Goal: Information Seeking & Learning: Check status

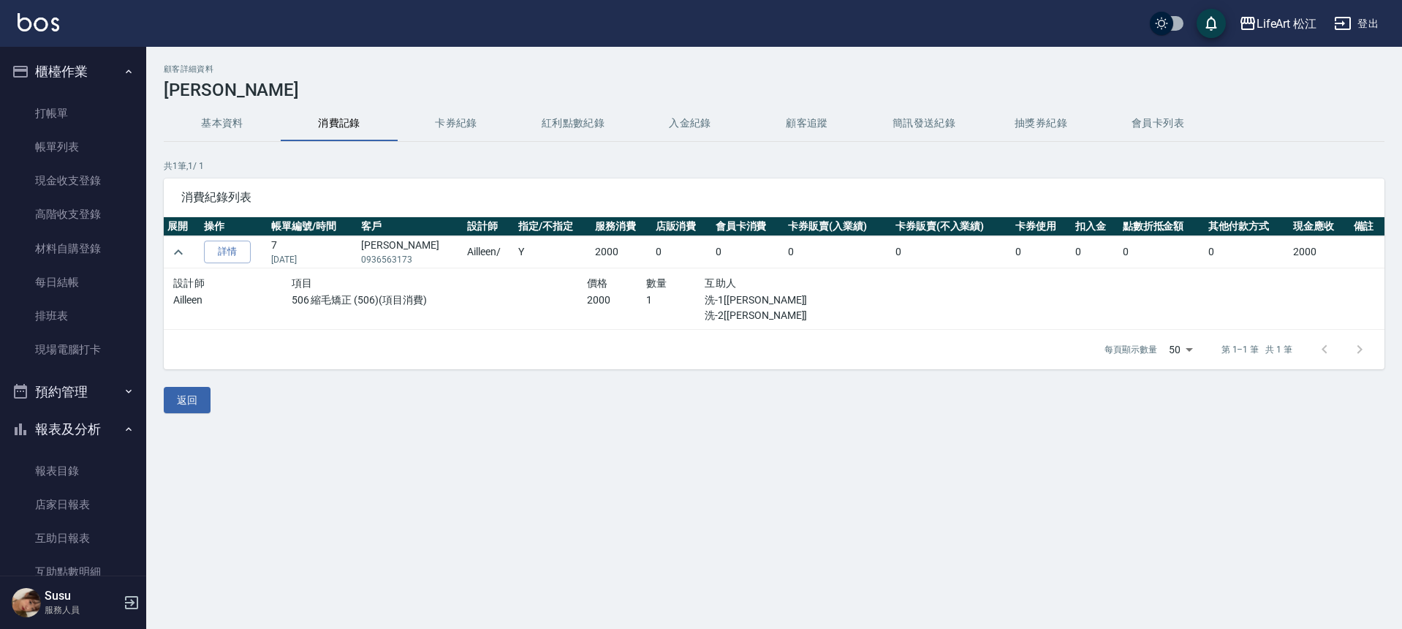
scroll to position [402, 0]
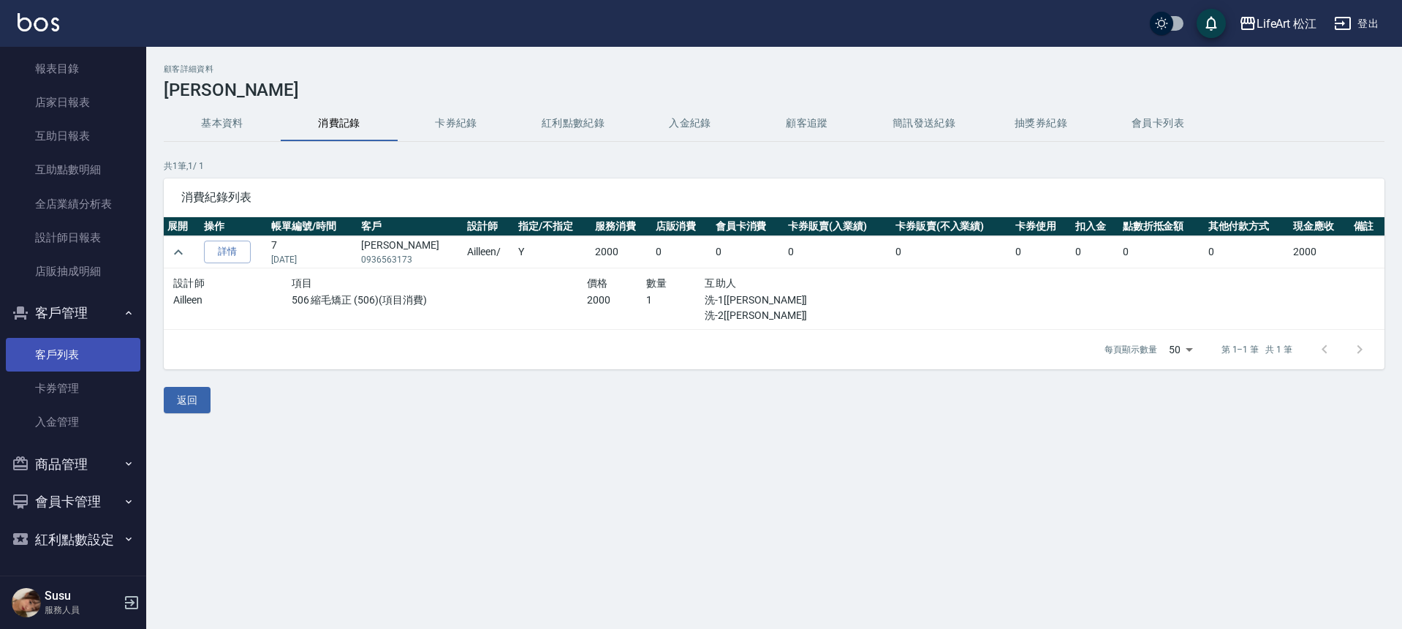
click at [56, 356] on link "客戶列表" at bounding box center [73, 355] width 135 height 34
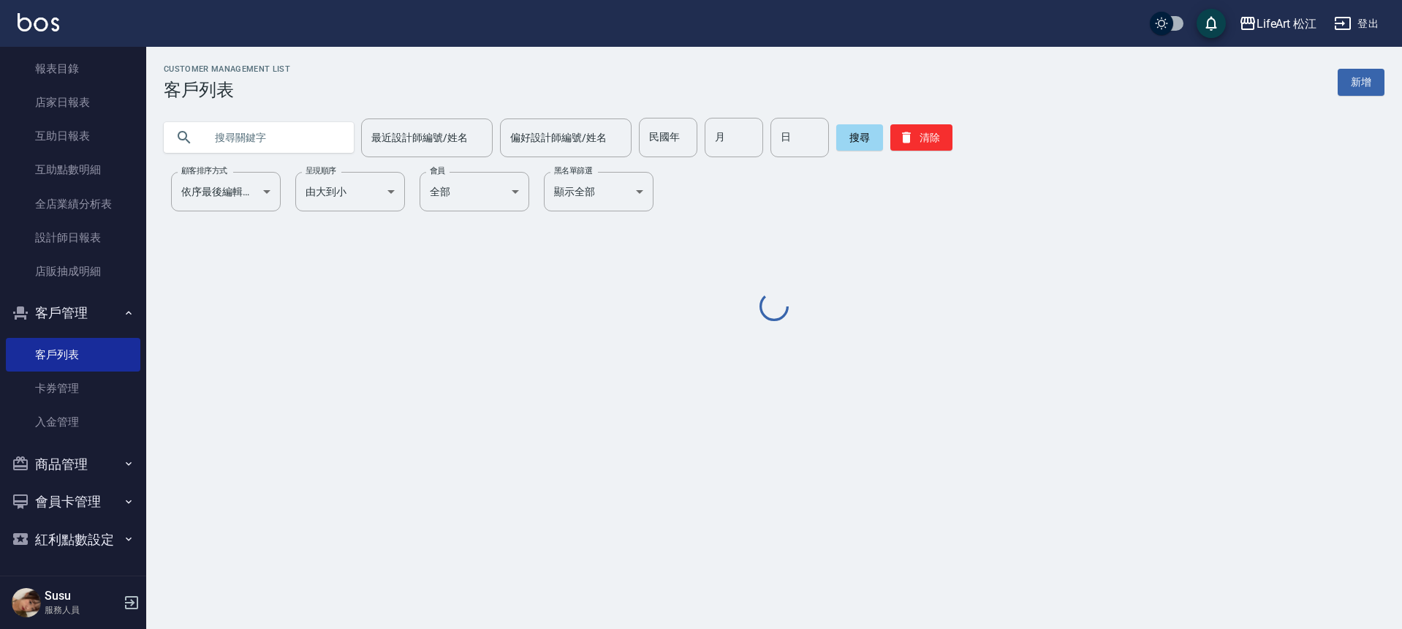
click at [292, 137] on input "text" at bounding box center [273, 137] width 137 height 39
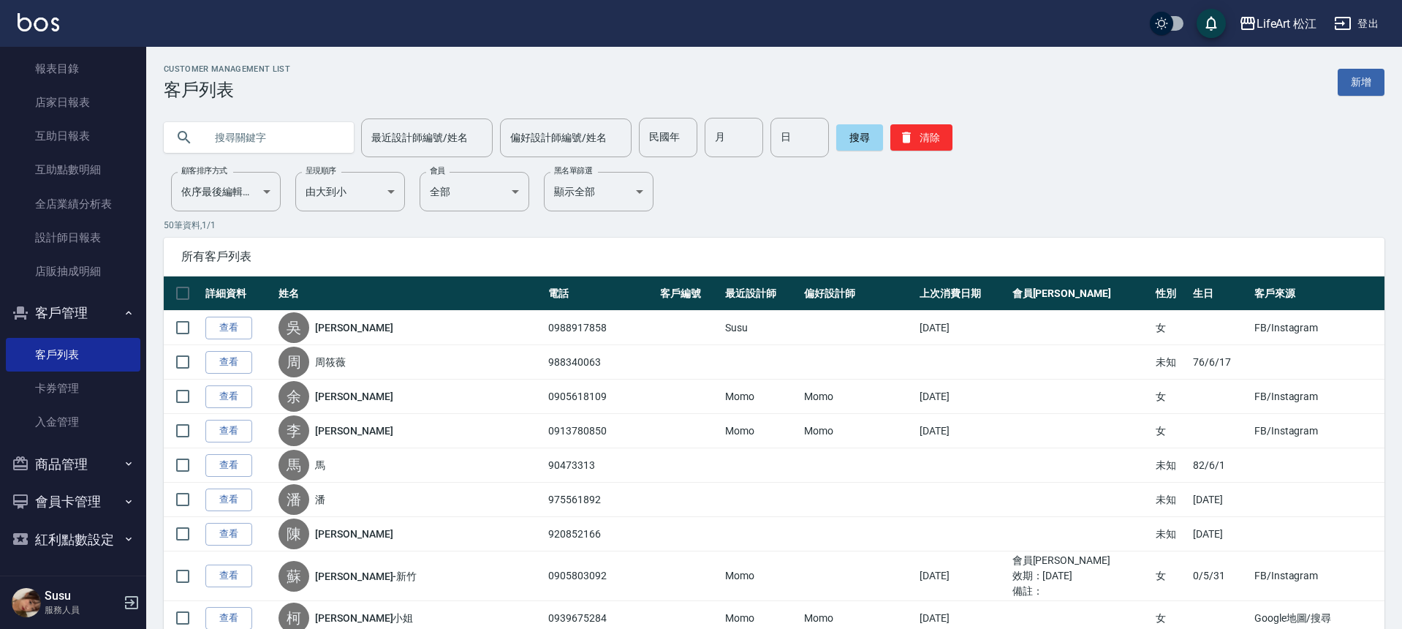
click at [292, 137] on input "text" at bounding box center [273, 137] width 137 height 39
type input "h"
type input "漎"
type input "ㄓ"
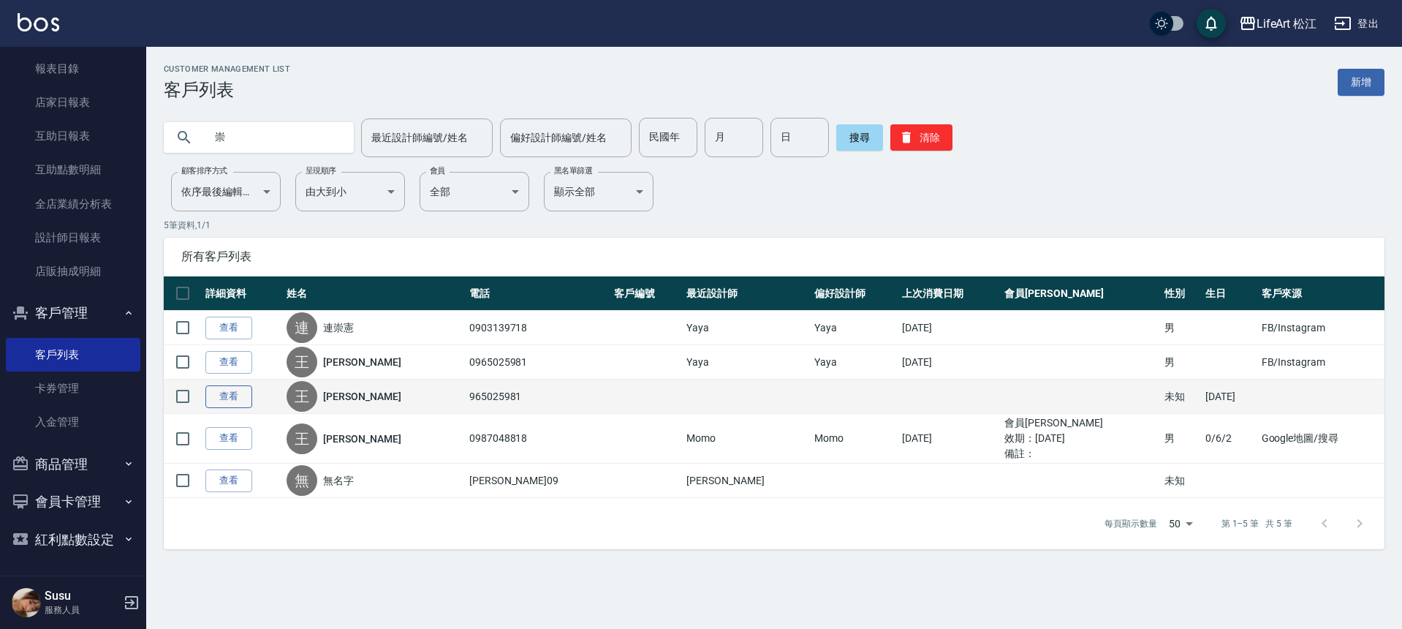
type input "崇"
click at [221, 392] on link "查看" at bounding box center [228, 396] width 47 height 23
click at [221, 392] on div "Customer Management List 客戶列表 新增 崇 最近設計師編號/姓名 最近設計師編號/姓名 偏好設計師編號/姓名 偏好設計師編號/姓名 …" at bounding box center [701, 314] width 1402 height 629
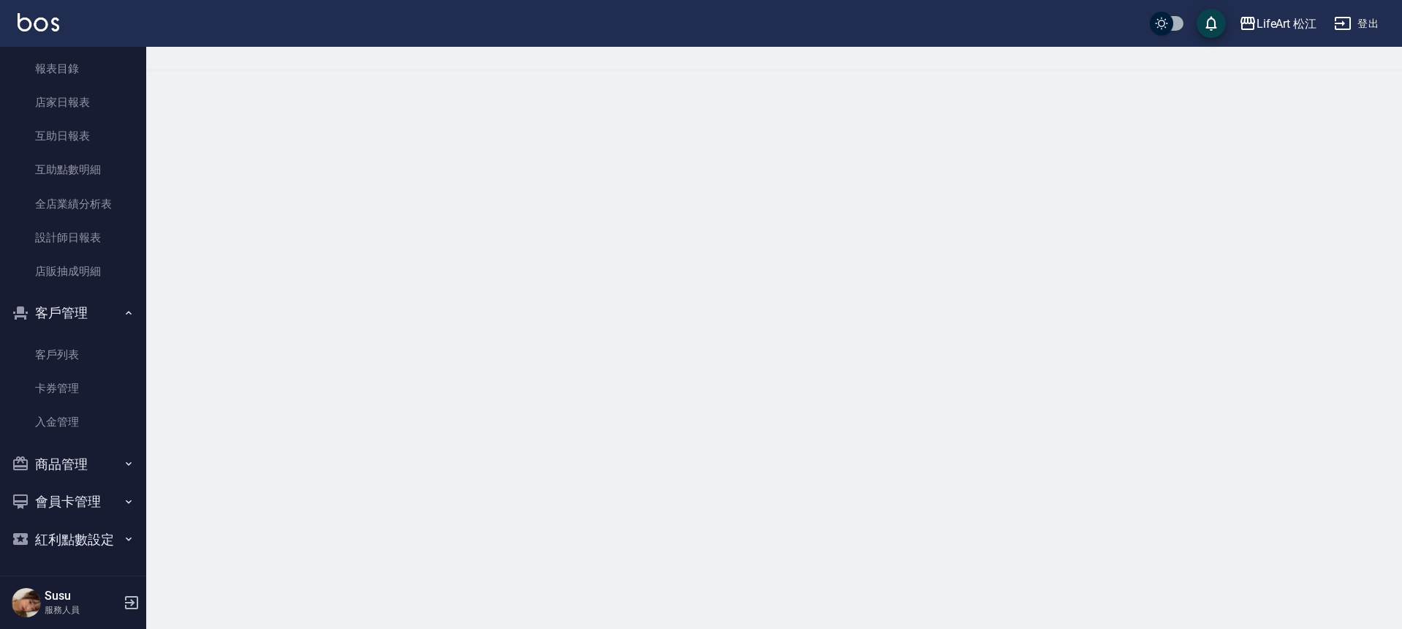
click at [221, 392] on div at bounding box center [701, 314] width 1402 height 629
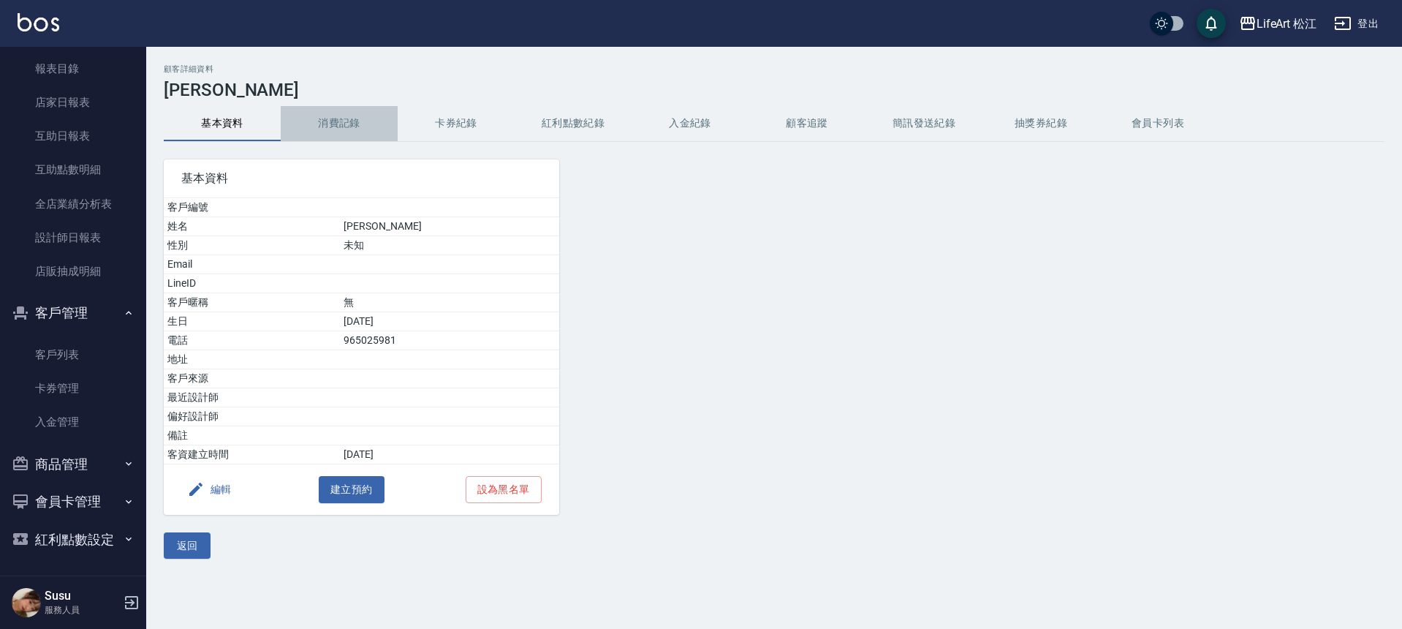
click at [334, 126] on button "消費記錄" at bounding box center [339, 123] width 117 height 35
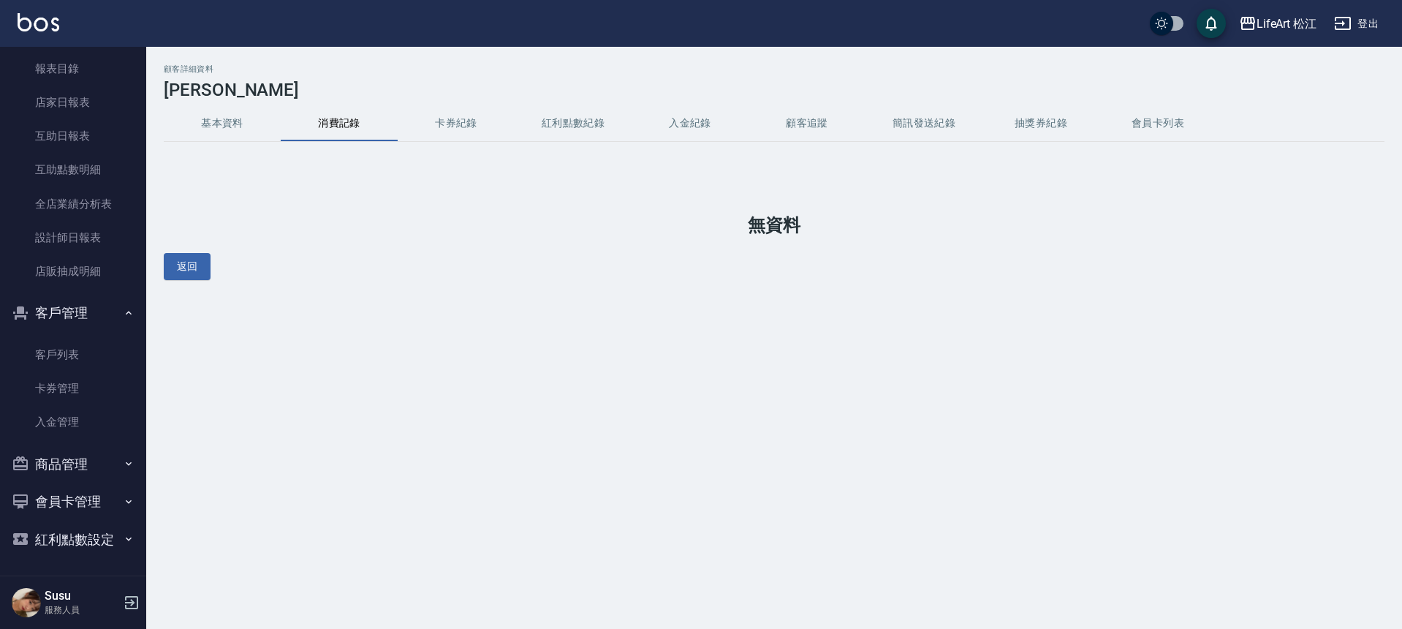
click at [202, 131] on button "基本資料" at bounding box center [222, 123] width 117 height 35
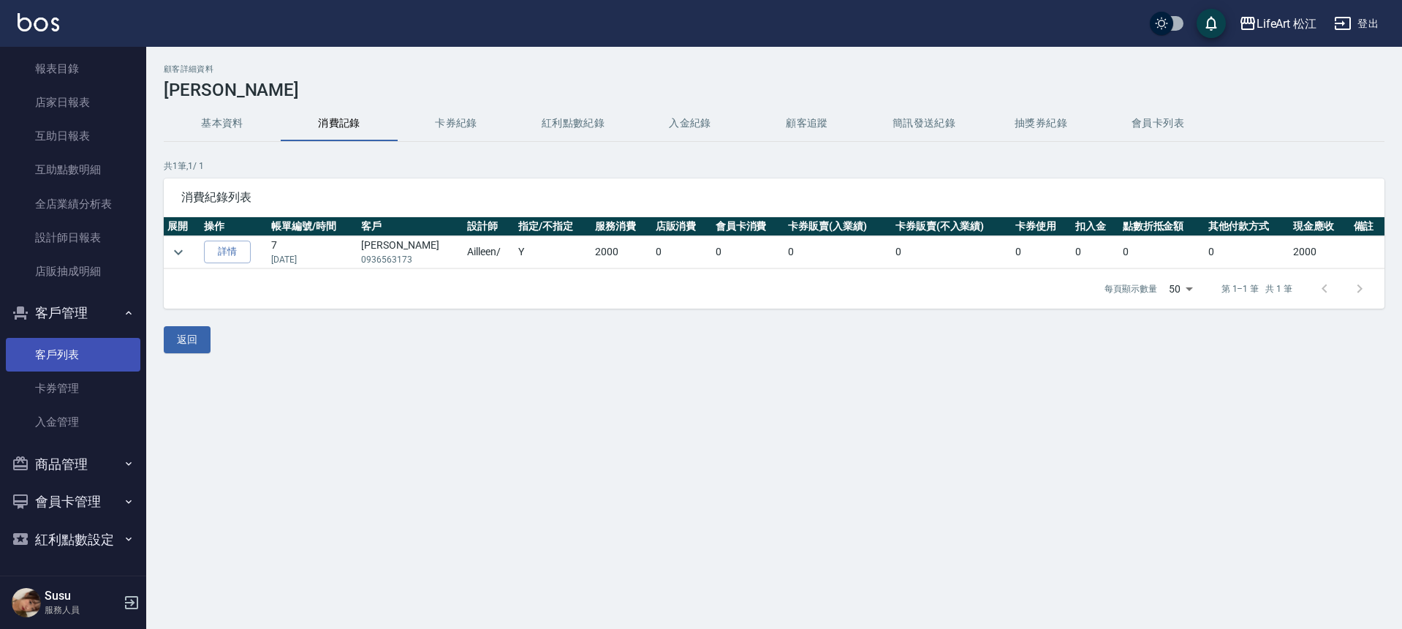
click at [72, 343] on link "客戶列表" at bounding box center [73, 355] width 135 height 34
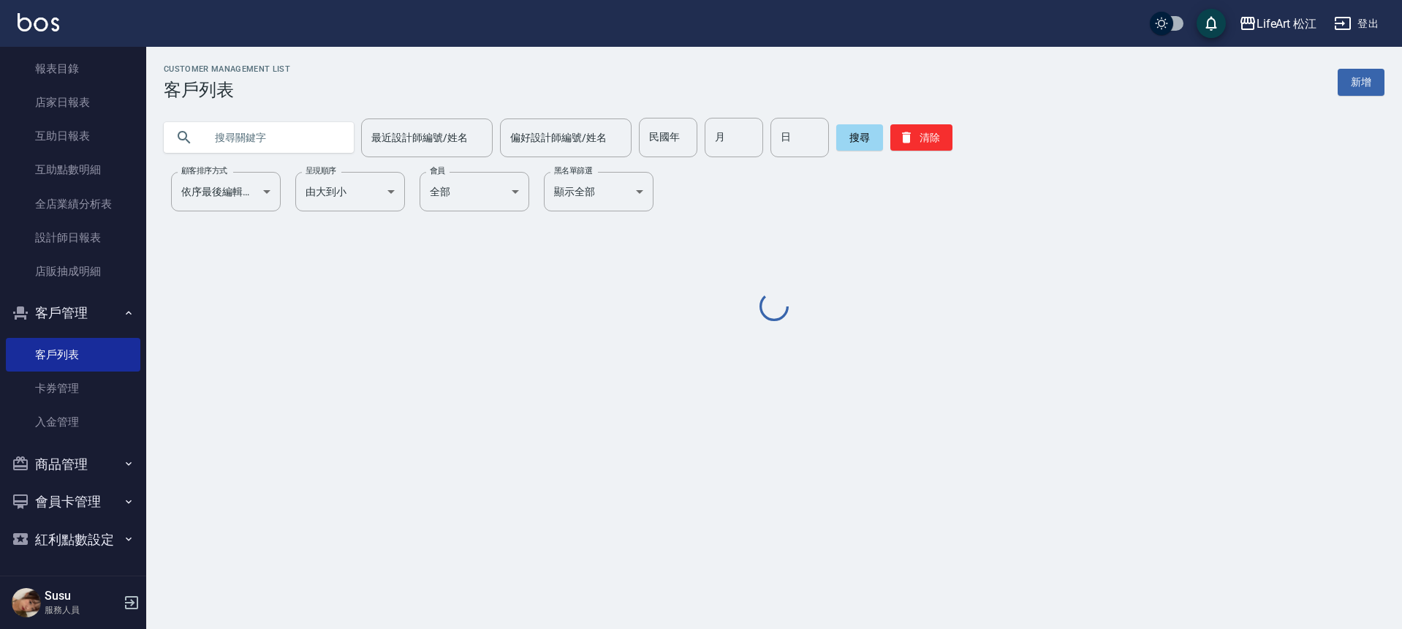
click at [276, 139] on input "text" at bounding box center [273, 137] width 137 height 39
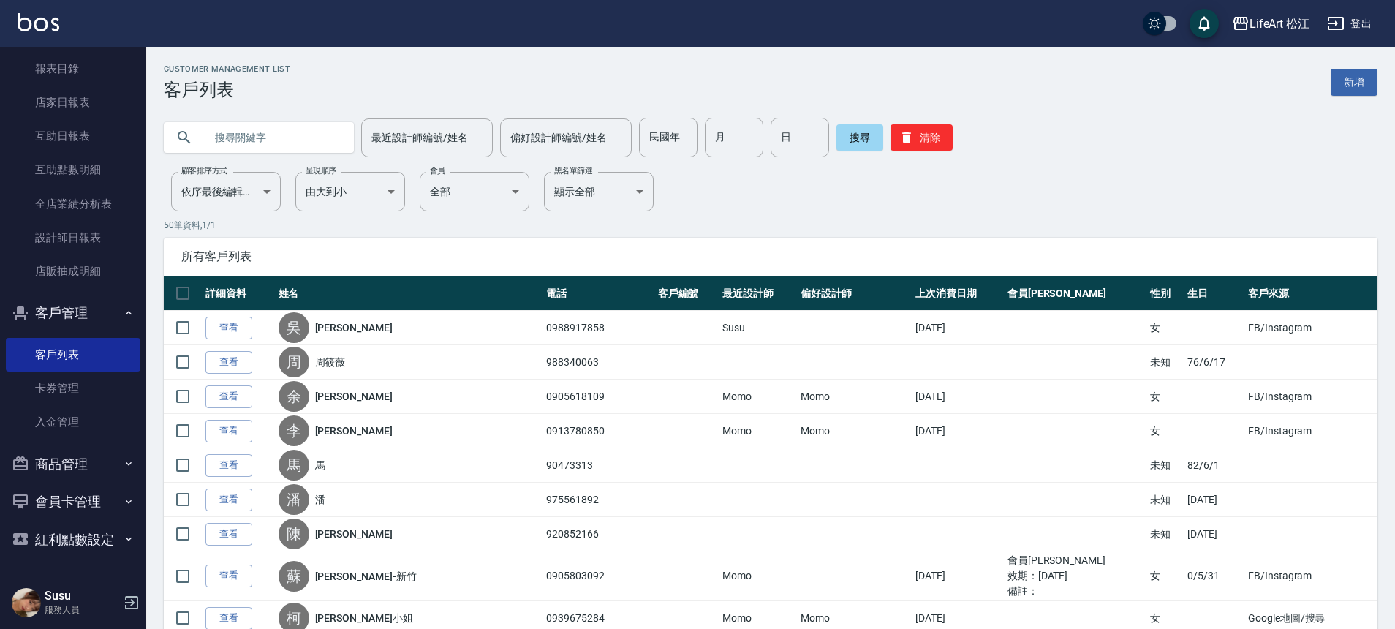
click at [276, 139] on input "text" at bounding box center [273, 137] width 137 height 39
type input "ㄐ"
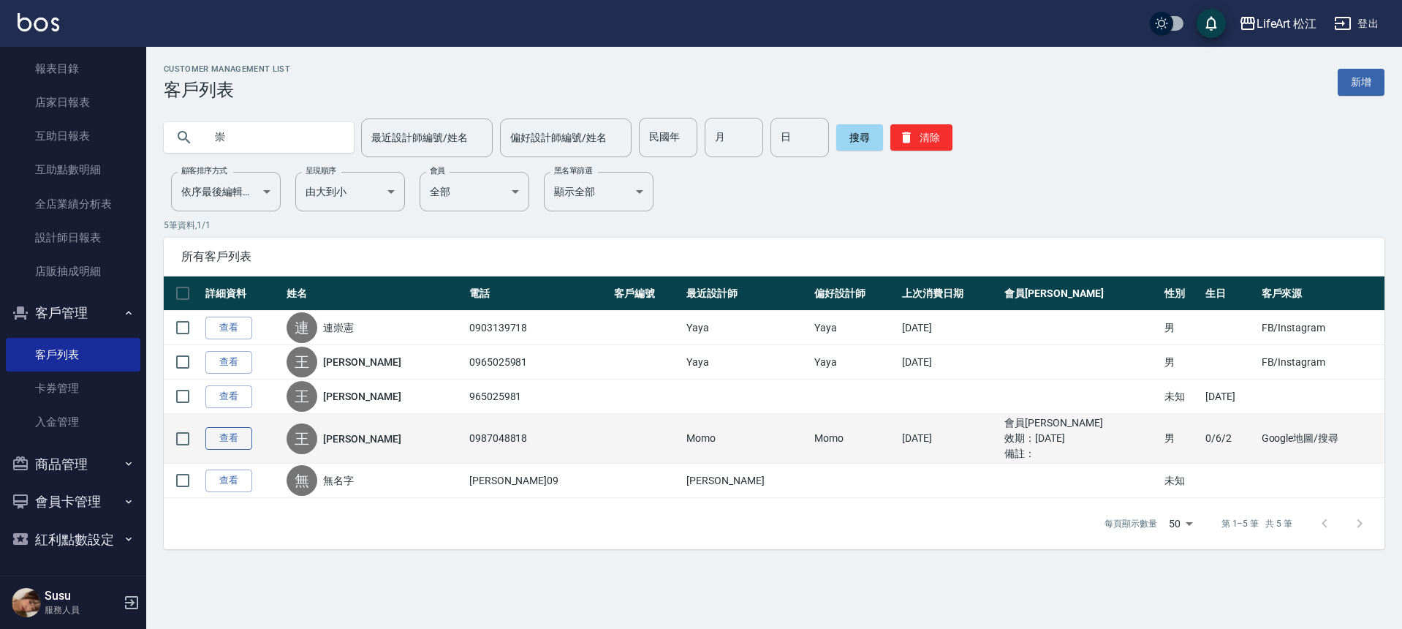
type input "崇"
click at [242, 442] on link "查看" at bounding box center [228, 438] width 47 height 23
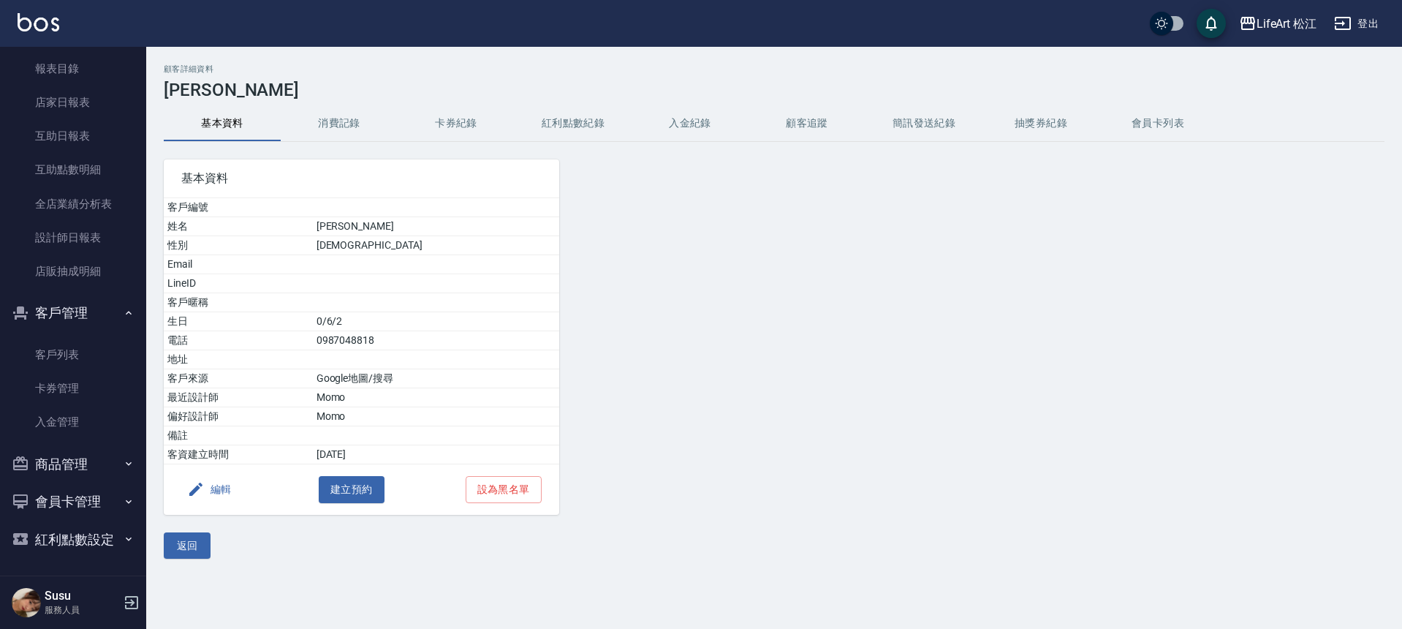
click at [333, 121] on button "消費記錄" at bounding box center [339, 123] width 117 height 35
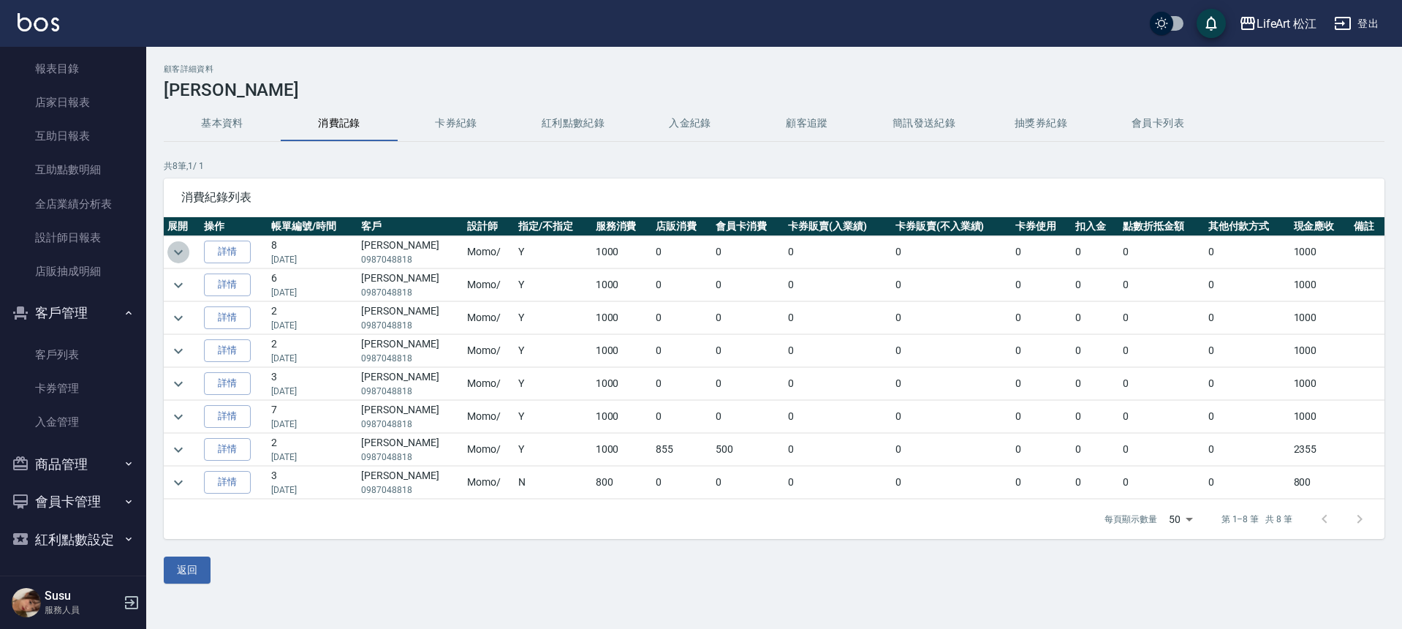
click at [180, 246] on icon "expand row" at bounding box center [179, 252] width 18 height 18
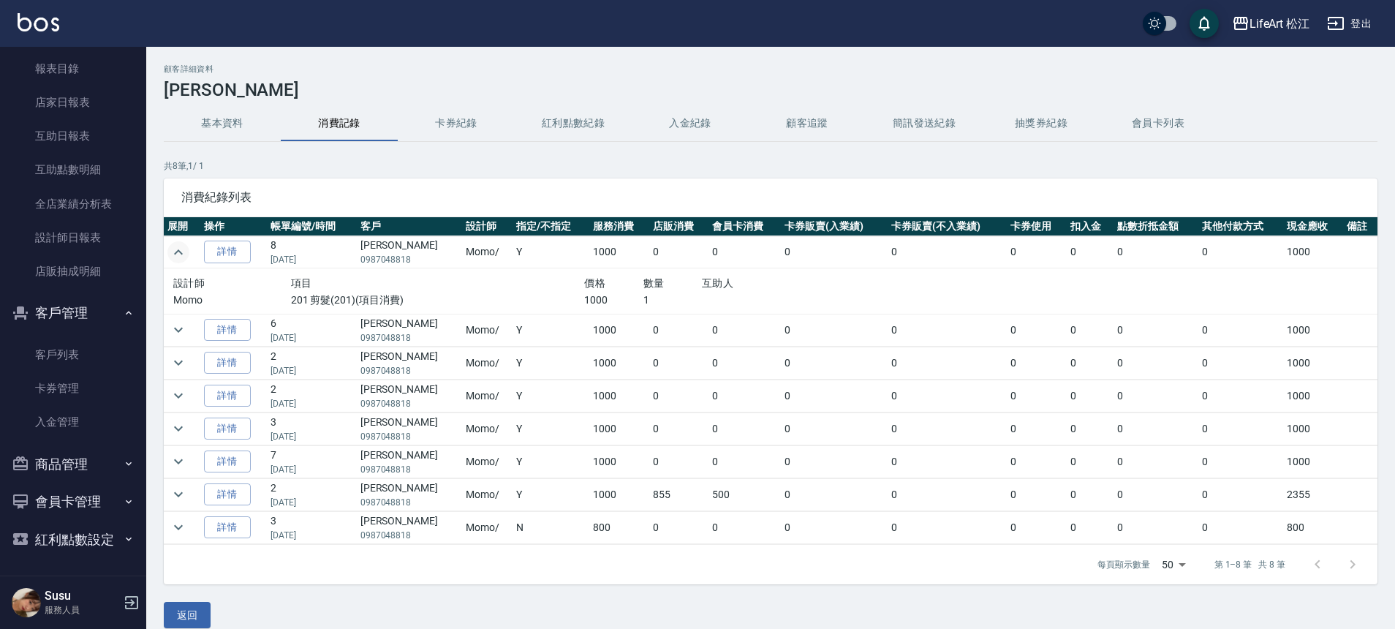
click at [444, 118] on button "卡券紀錄" at bounding box center [456, 123] width 117 height 35
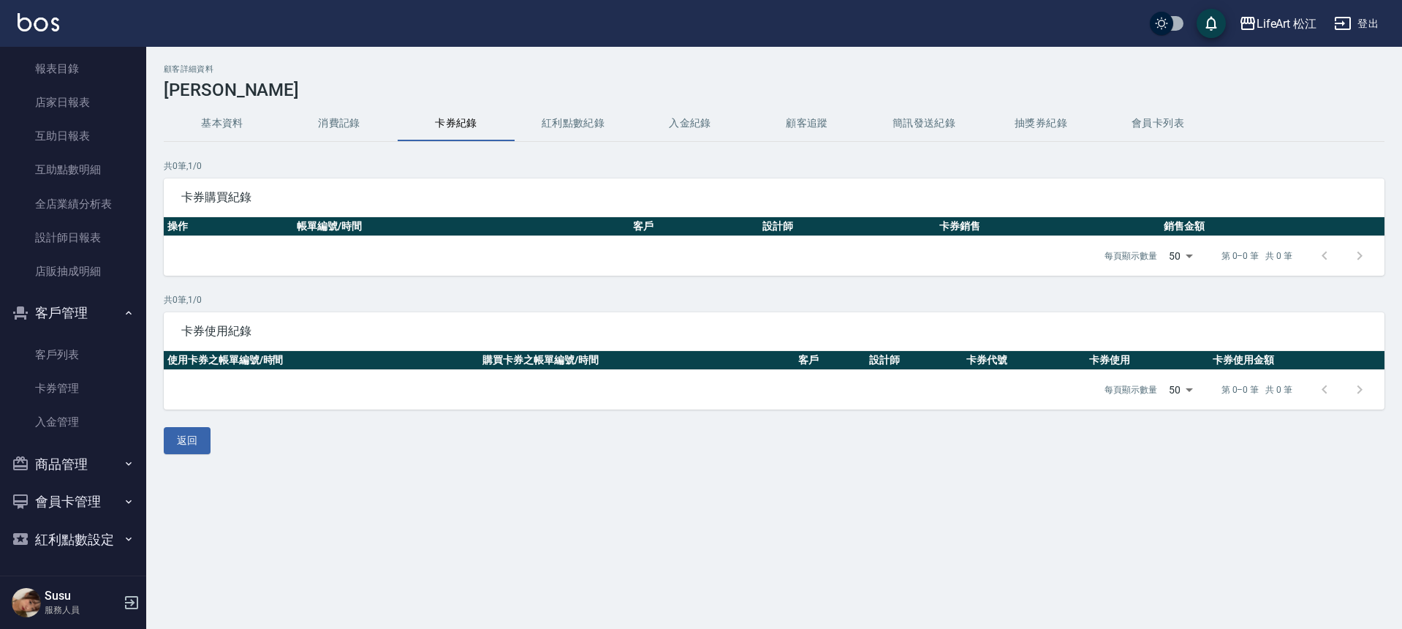
click at [556, 121] on button "紅利點數紀錄" at bounding box center [573, 123] width 117 height 35
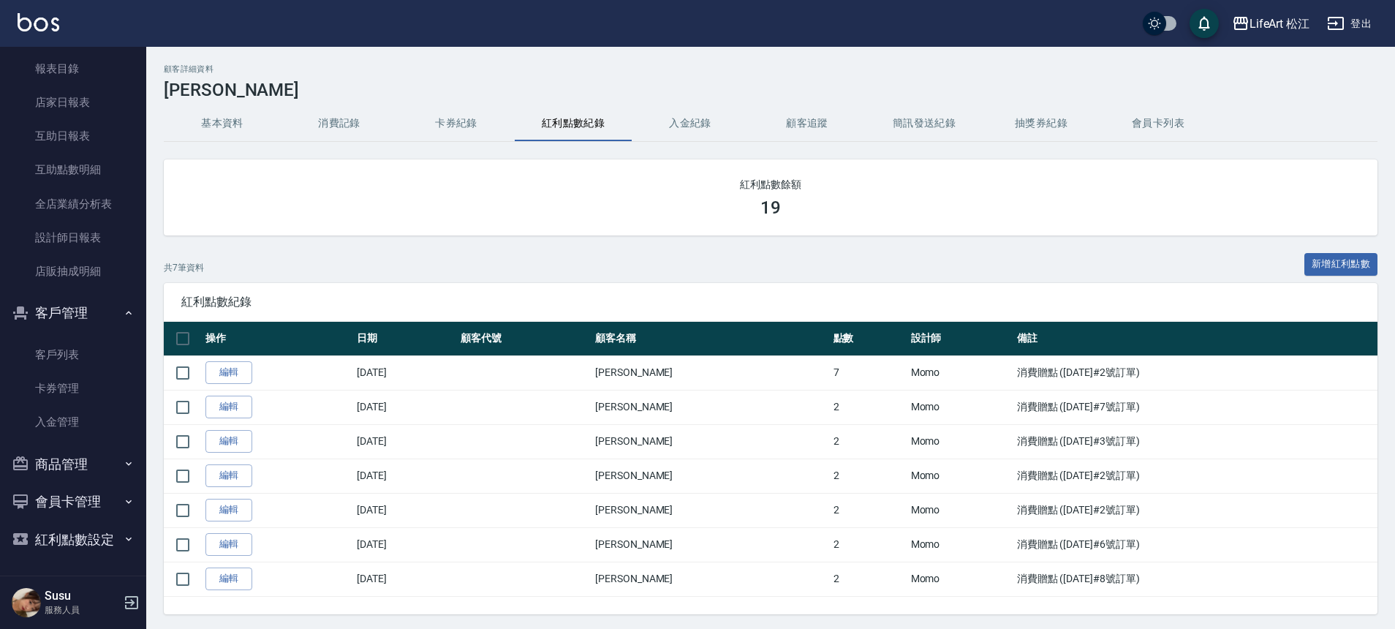
click at [220, 126] on button "基本資料" at bounding box center [222, 123] width 117 height 35
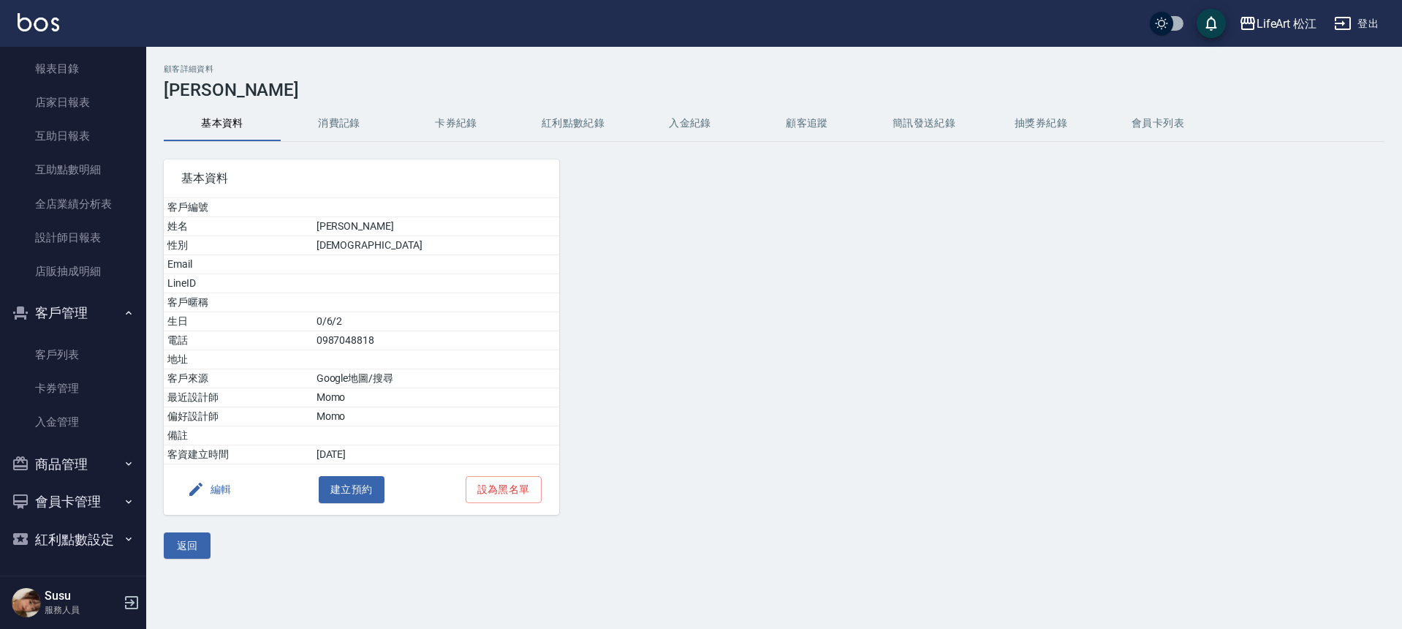
click at [340, 117] on button "消費記錄" at bounding box center [339, 123] width 117 height 35
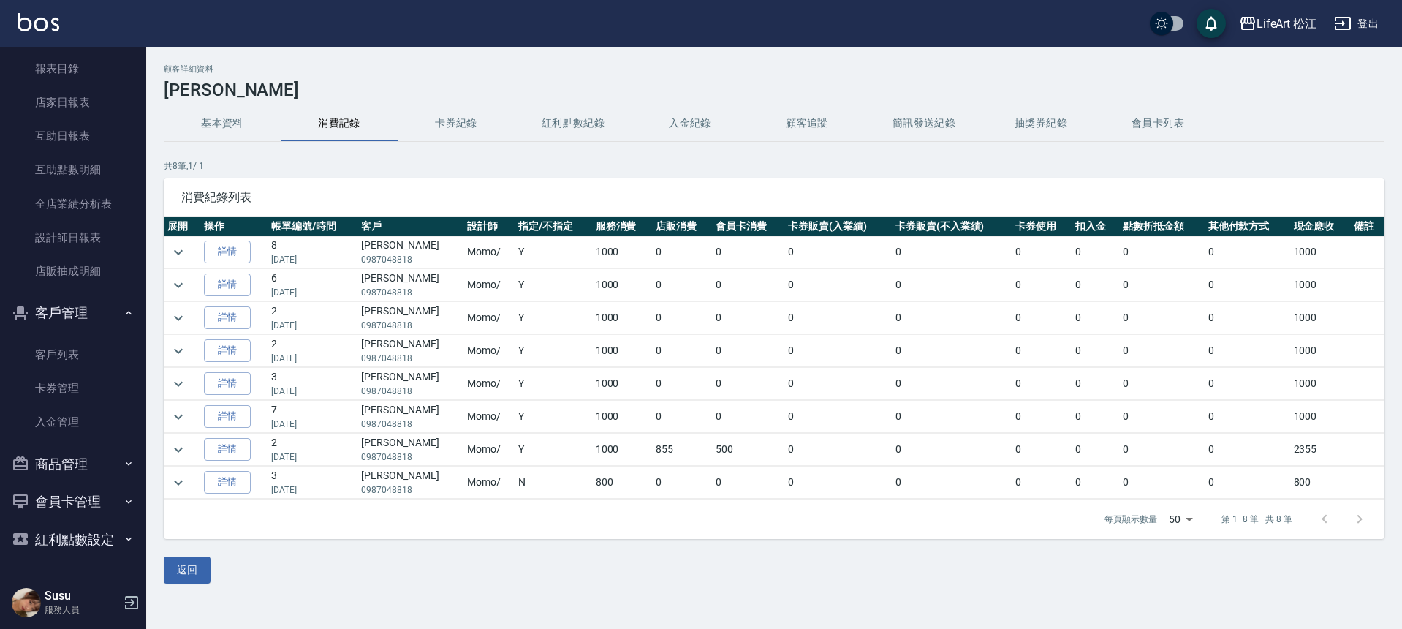
click at [294, 490] on p "[DATE]" at bounding box center [312, 489] width 83 height 13
click at [301, 459] on p "[DATE]" at bounding box center [312, 456] width 83 height 13
click at [276, 457] on p "[DATE]" at bounding box center [312, 456] width 83 height 13
click at [181, 447] on icon "expand row" at bounding box center [178, 449] width 9 height 5
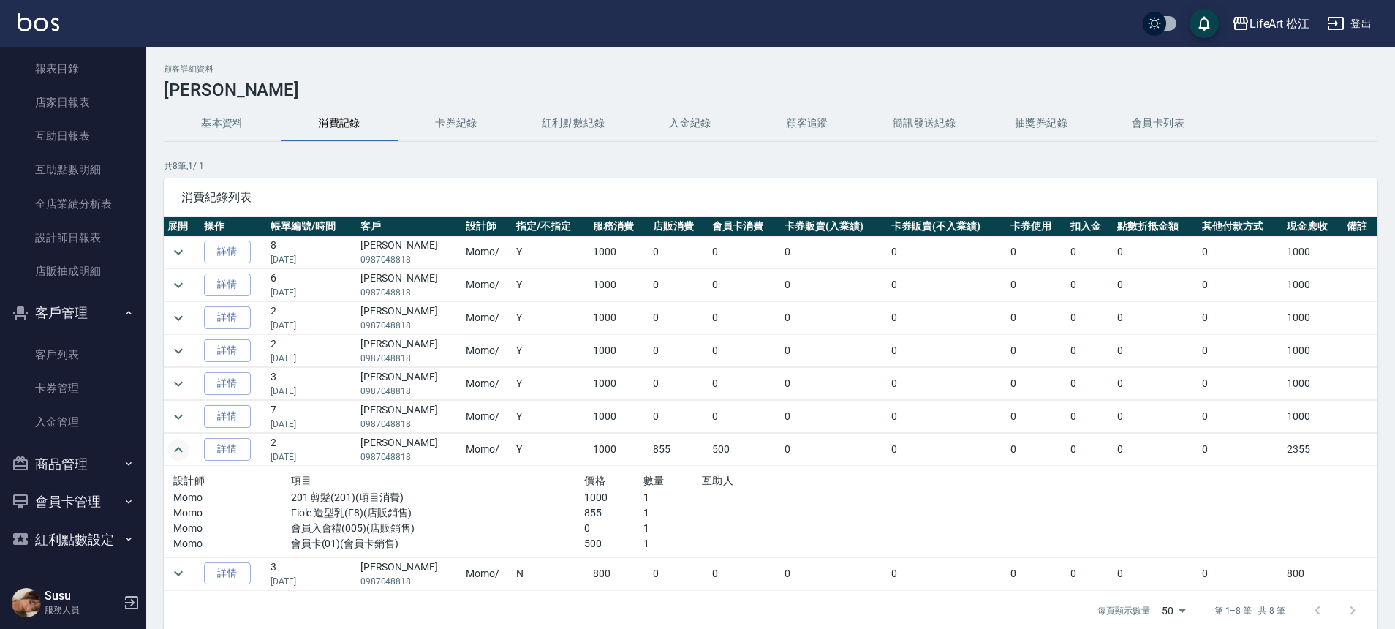
click at [184, 442] on icon "expand row" at bounding box center [179, 450] width 18 height 18
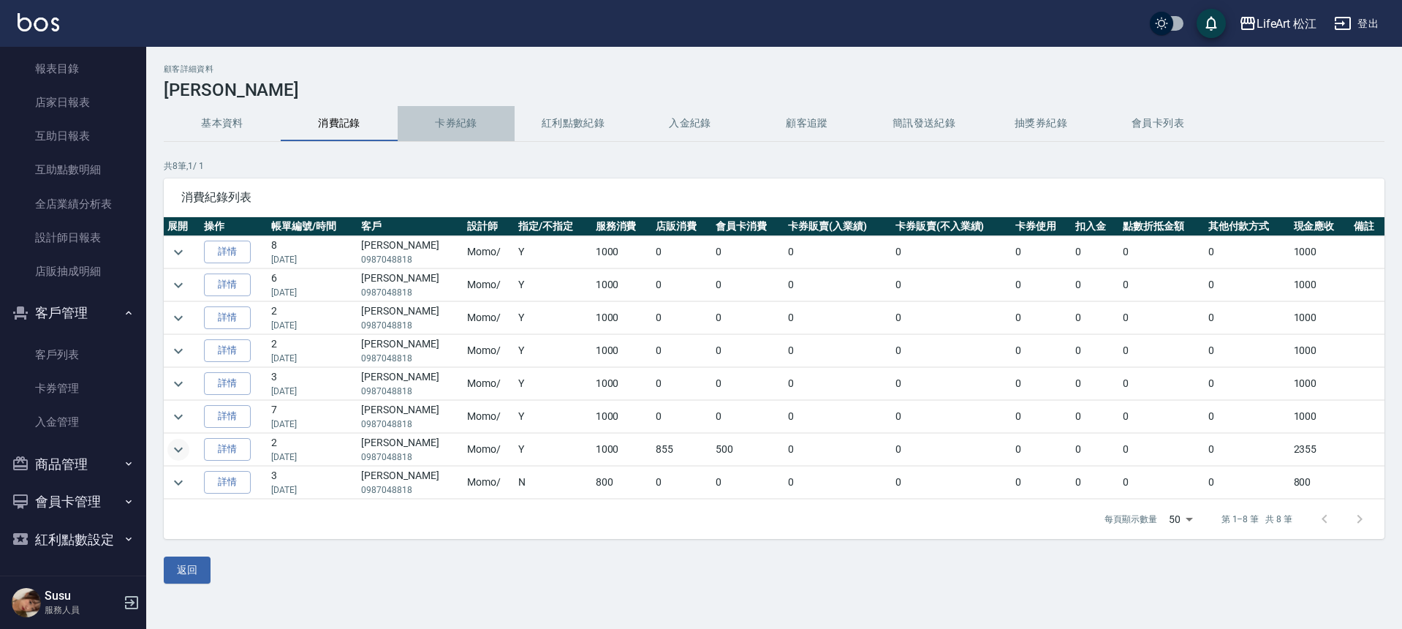
click at [450, 129] on button "卡券紀錄" at bounding box center [456, 123] width 117 height 35
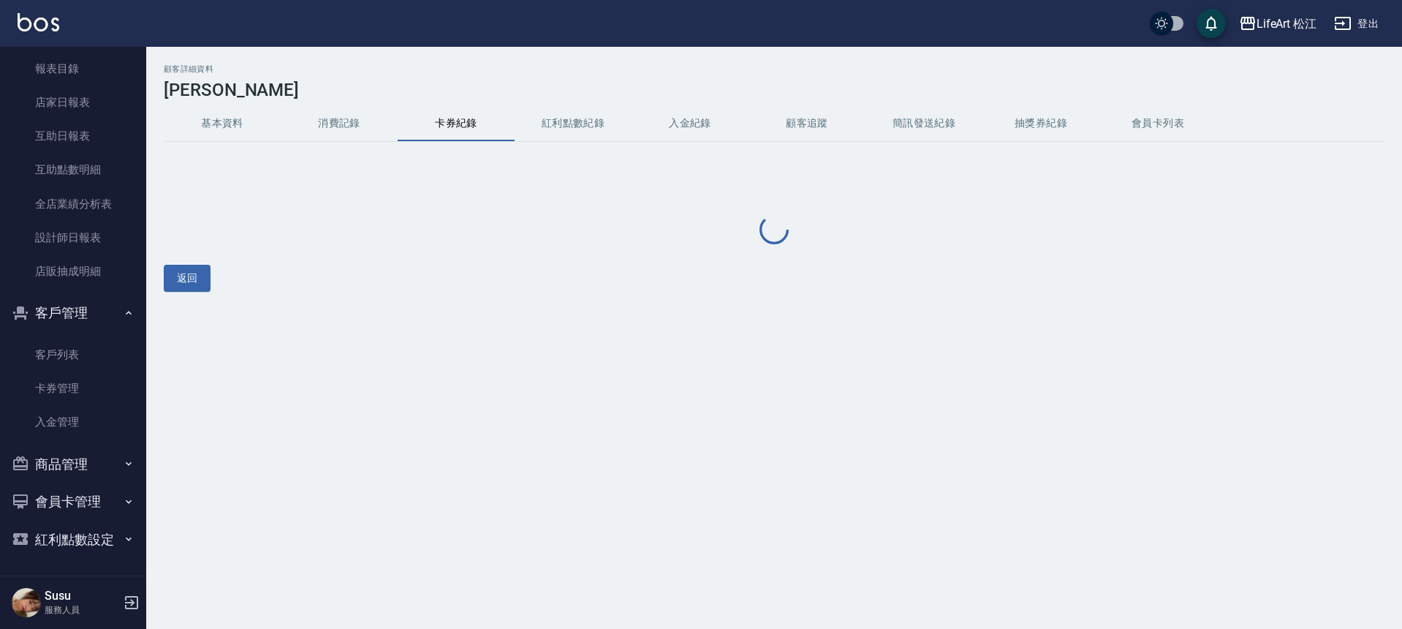
click at [505, 116] on button "卡券紀錄" at bounding box center [456, 123] width 117 height 35
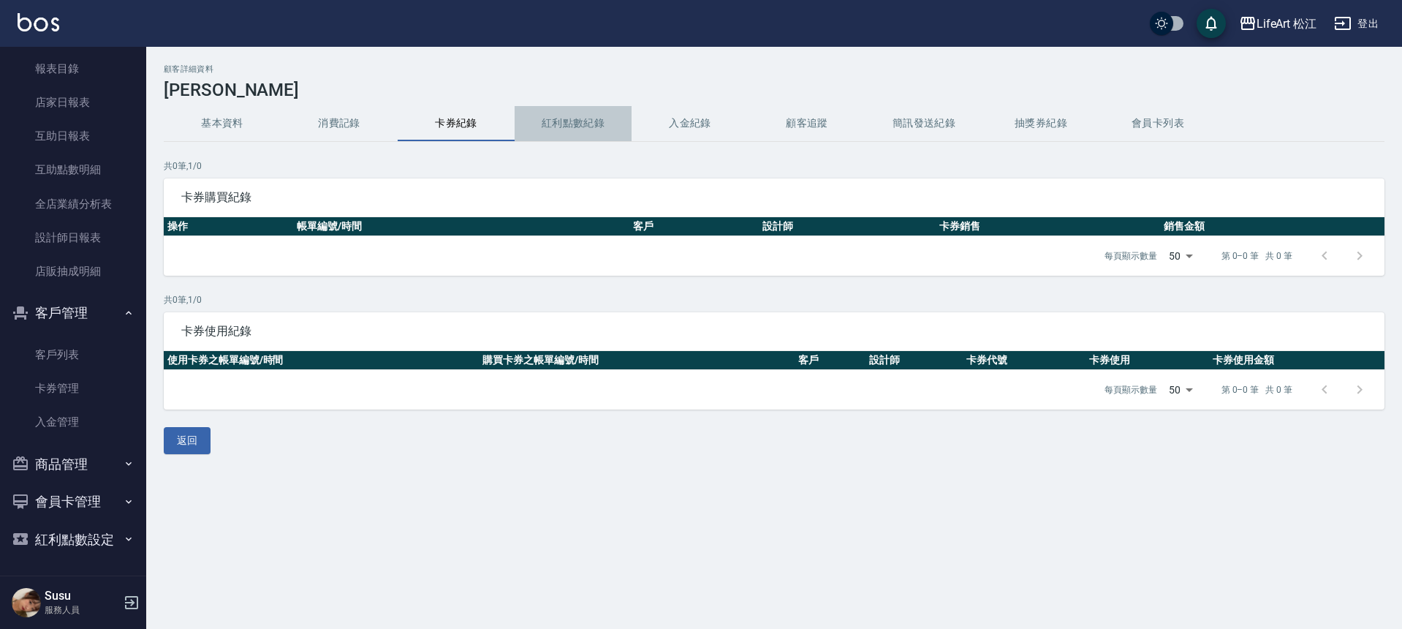
click at [536, 121] on button "紅利點數紀錄" at bounding box center [573, 123] width 117 height 35
click at [542, 121] on button "紅利點數紀錄" at bounding box center [573, 123] width 117 height 35
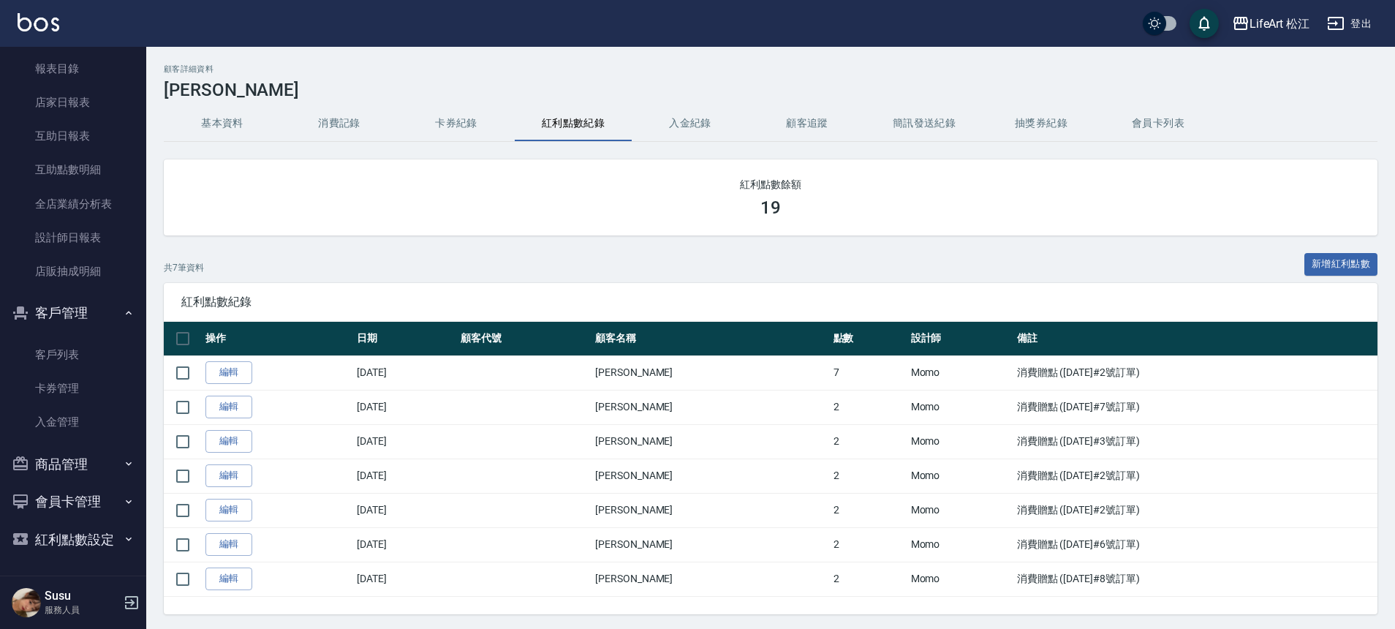
click at [209, 126] on button "基本資料" at bounding box center [222, 123] width 117 height 35
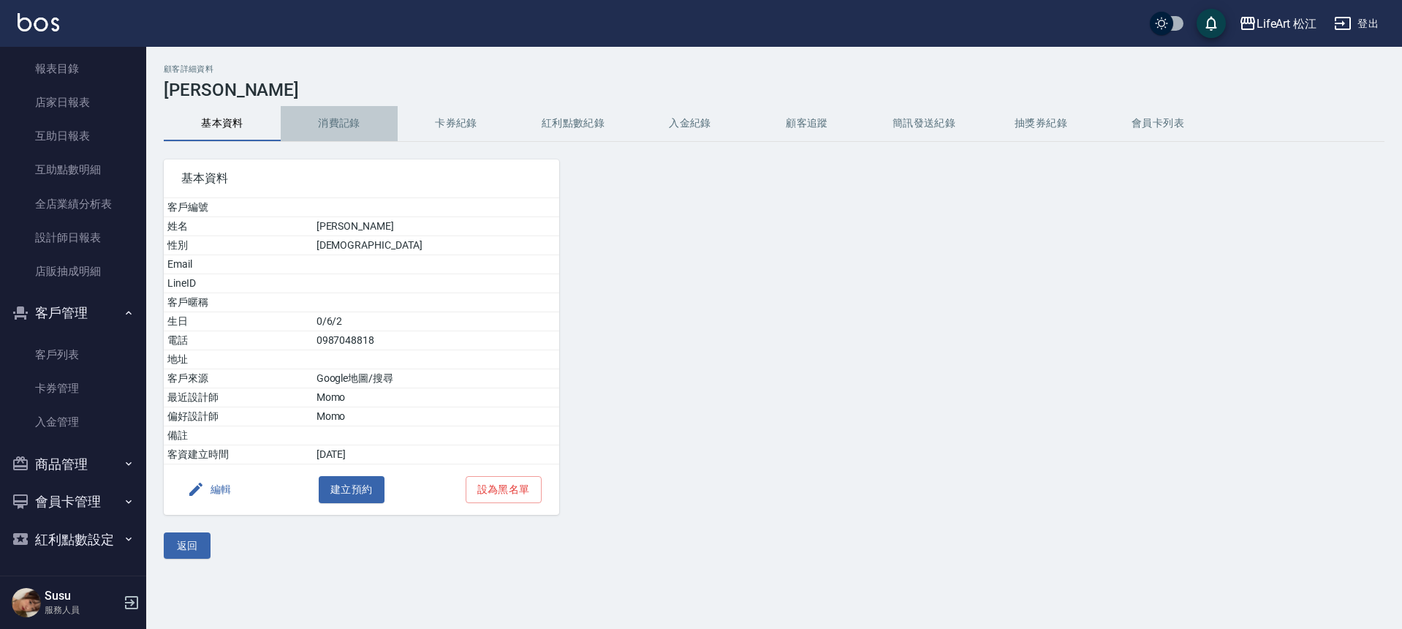
click at [347, 124] on button "消費記錄" at bounding box center [339, 123] width 117 height 35
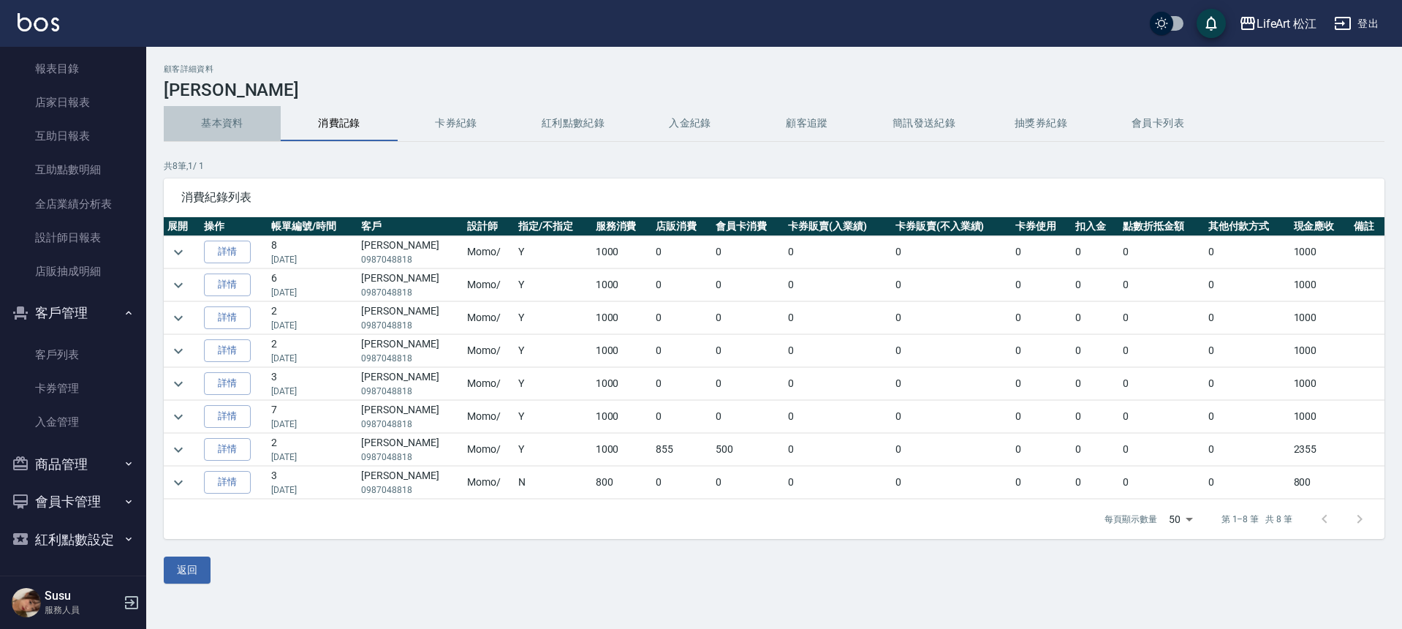
click at [216, 116] on button "基本資料" at bounding box center [222, 123] width 117 height 35
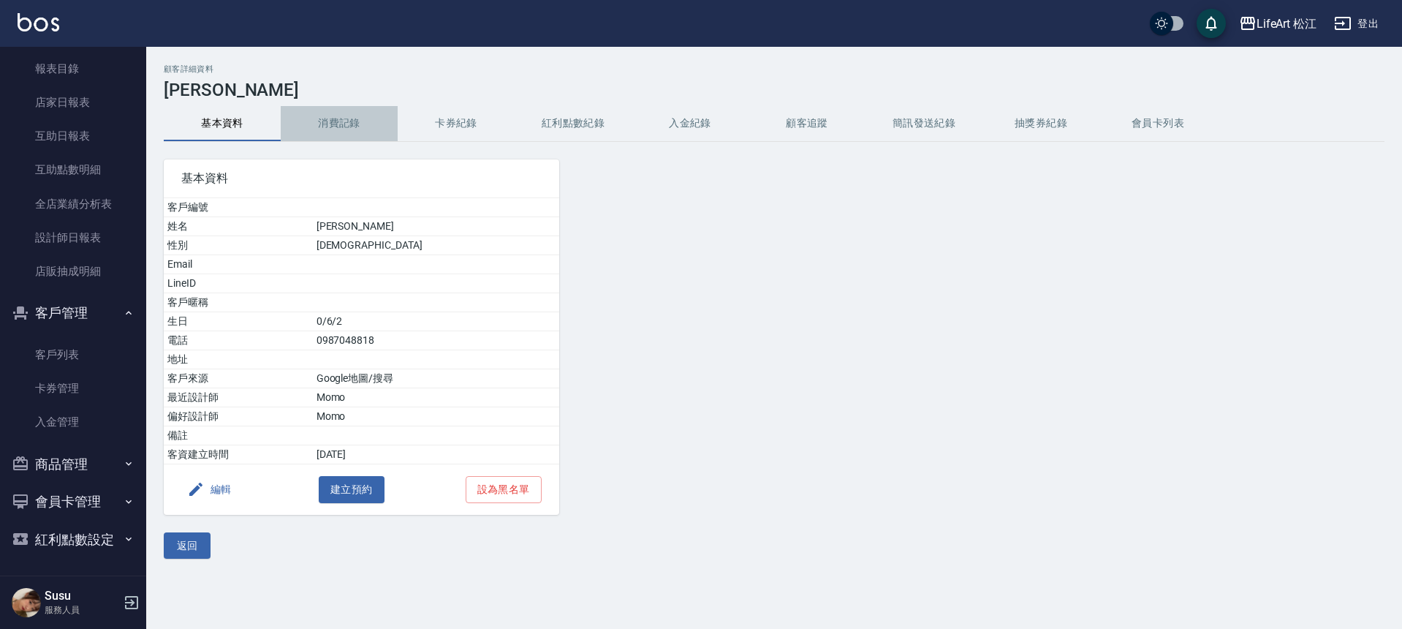
drag, startPoint x: 323, startPoint y: 119, endPoint x: 341, endPoint y: 135, distance: 24.3
click at [325, 123] on button "消費記錄" at bounding box center [339, 123] width 117 height 35
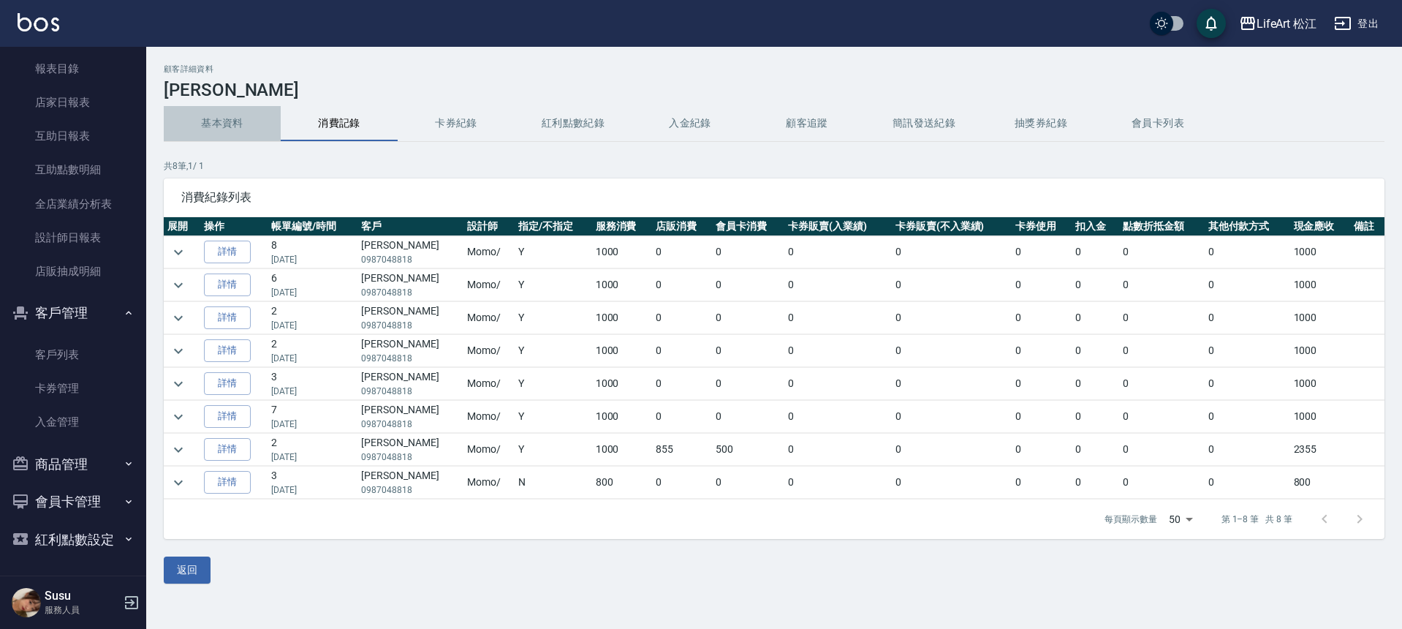
click at [236, 125] on button "基本資料" at bounding box center [222, 123] width 117 height 35
